Goal: Communication & Community: Share content

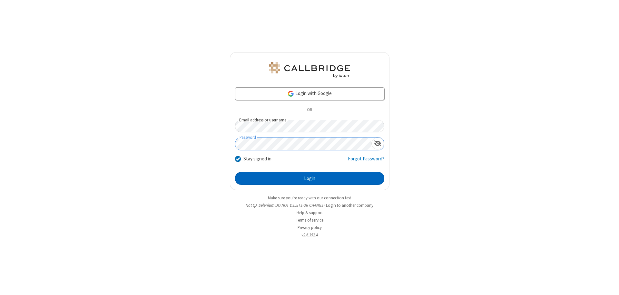
click at [310, 179] on button "Login" at bounding box center [309, 178] width 149 height 13
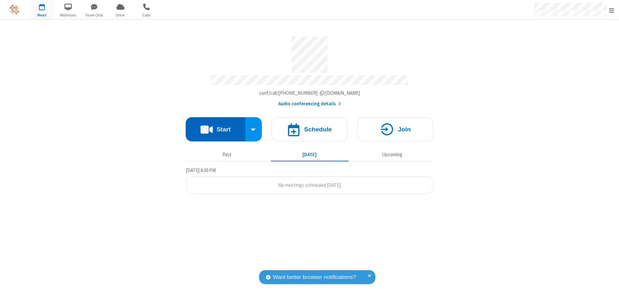
click at [215, 126] on button "Start" at bounding box center [216, 129] width 60 height 24
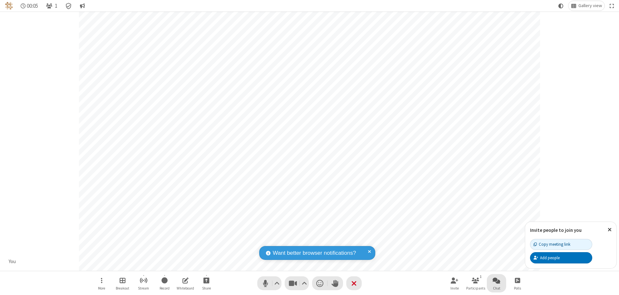
click at [497, 281] on span "Open chat" at bounding box center [497, 281] width 8 height 8
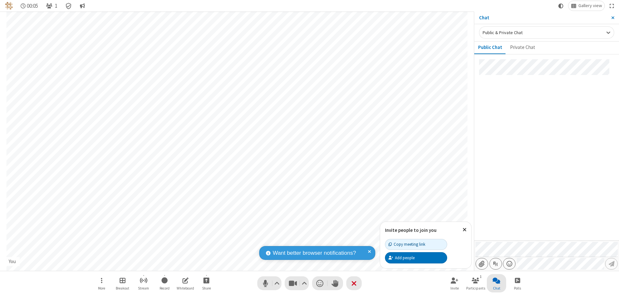
type input "C:\fakepath\doc_test.docx"
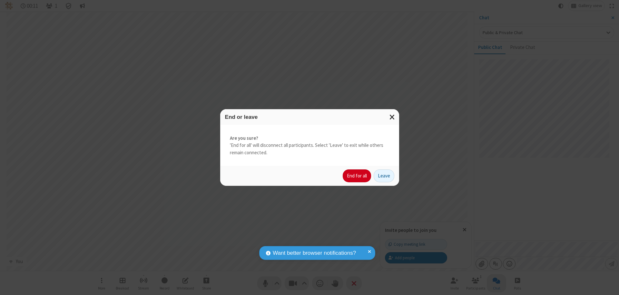
click at [357, 176] on button "End for all" at bounding box center [357, 176] width 28 height 13
